Goal: Navigation & Orientation: Find specific page/section

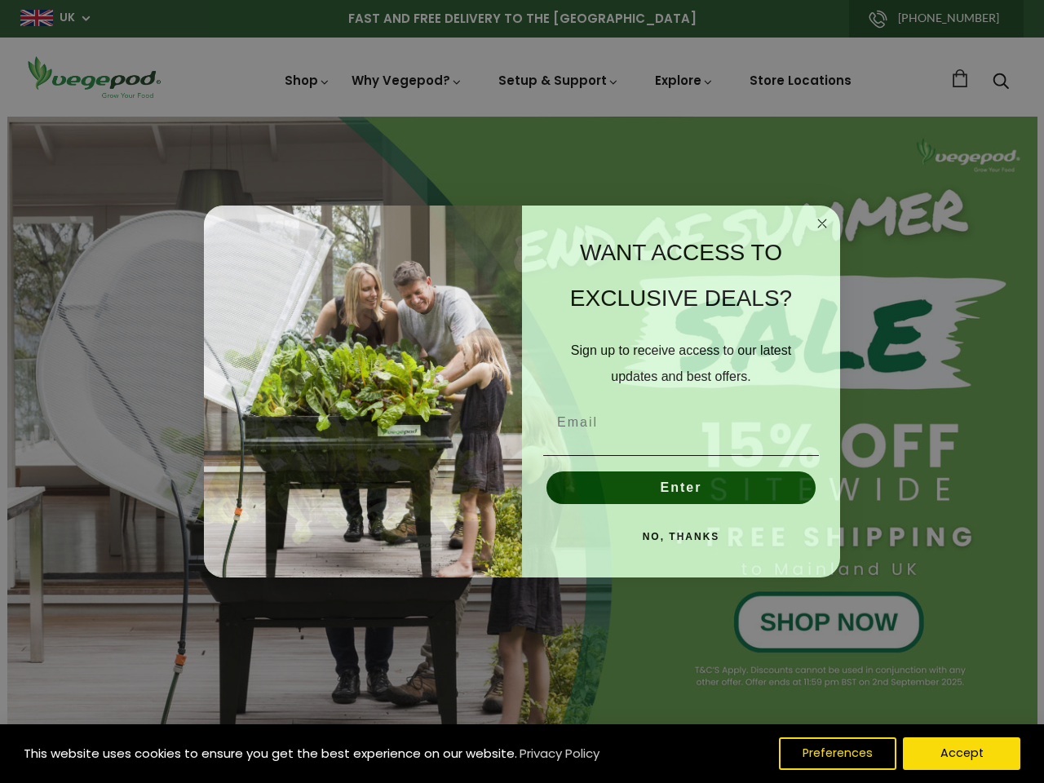
scroll to position [0, 3961]
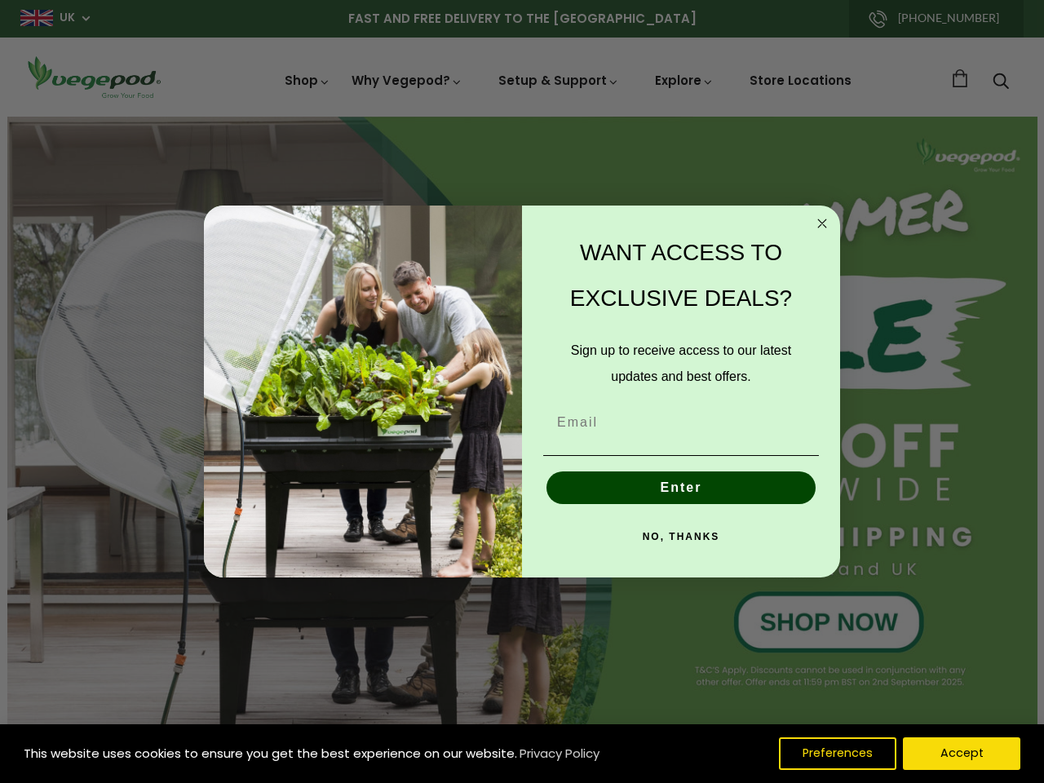
click at [522, 392] on div "WANT ACCESS TO EXCLUSIVE DEALS? Sign up to receive access to our latest updates…" at bounding box center [673, 392] width 302 height 340
click at [822, 224] on icon "Close dialog" at bounding box center [822, 223] width 8 height 8
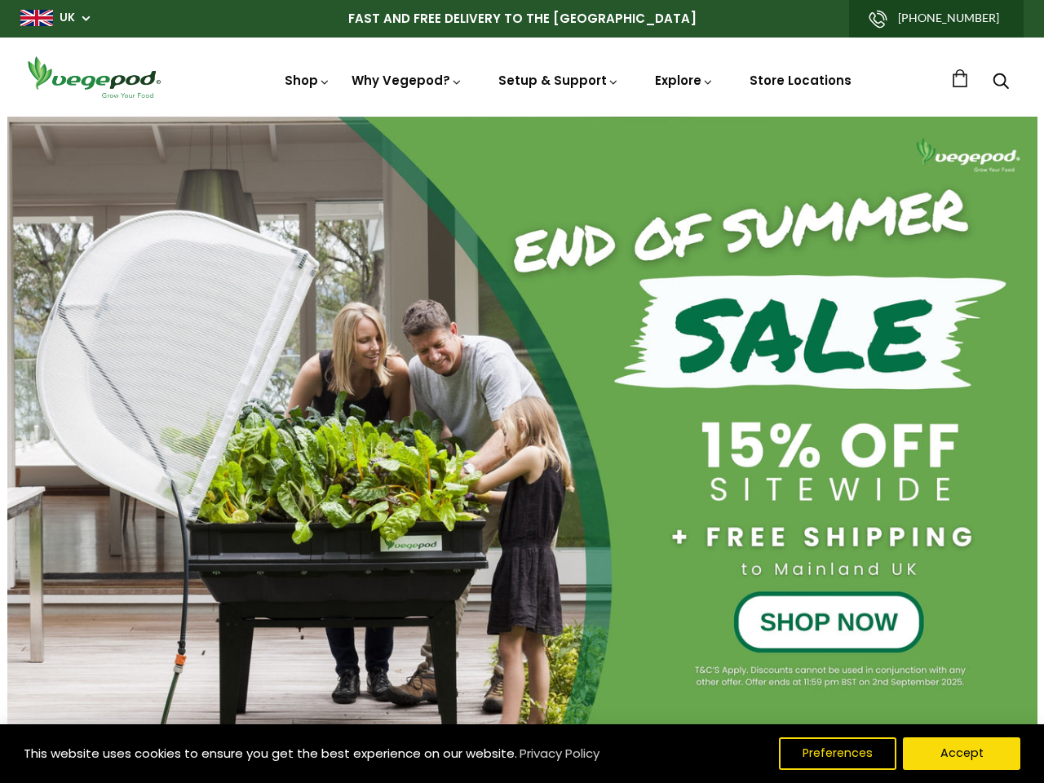
click at [681, 509] on button "Enter" at bounding box center [681, 525] width 269 height 33
click at [681, 537] on div "WANT ACCESS TO EXCLUSIVE DEALS? Sign up to receive access to our latest updates…" at bounding box center [673, 429] width 302 height 340
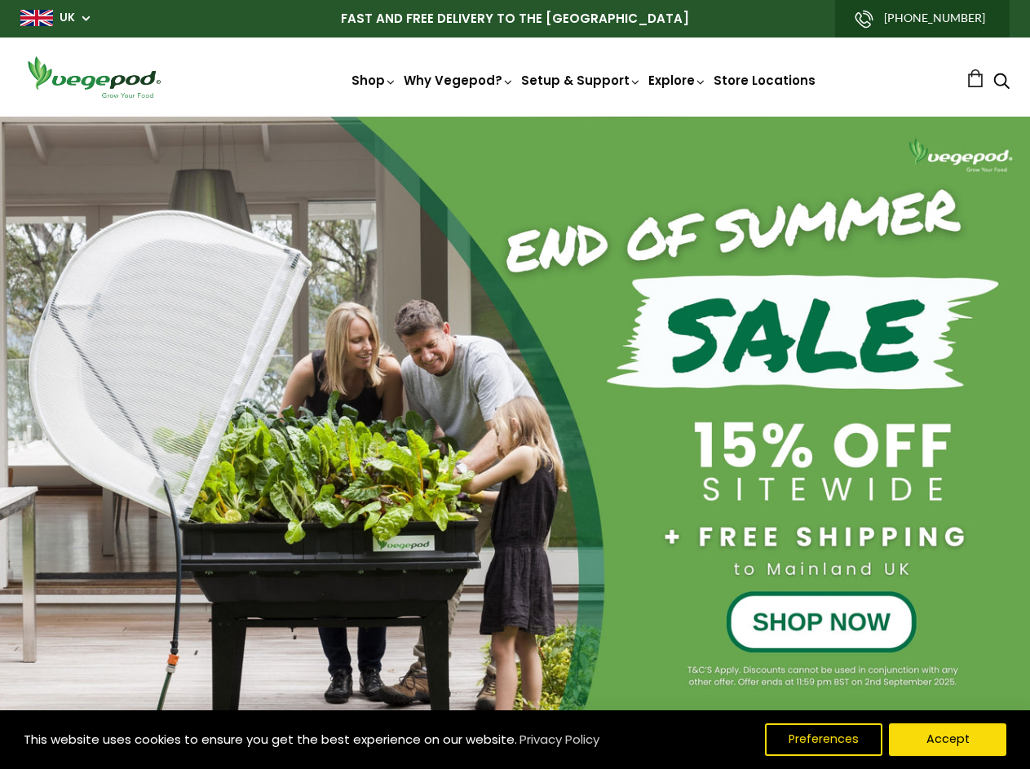
scroll to position [0, 732]
